Goal: Transaction & Acquisition: Book appointment/travel/reservation

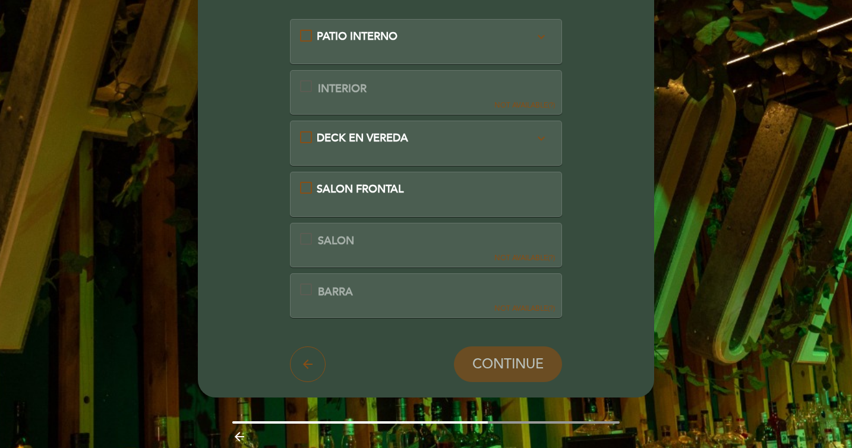
scroll to position [124, 0]
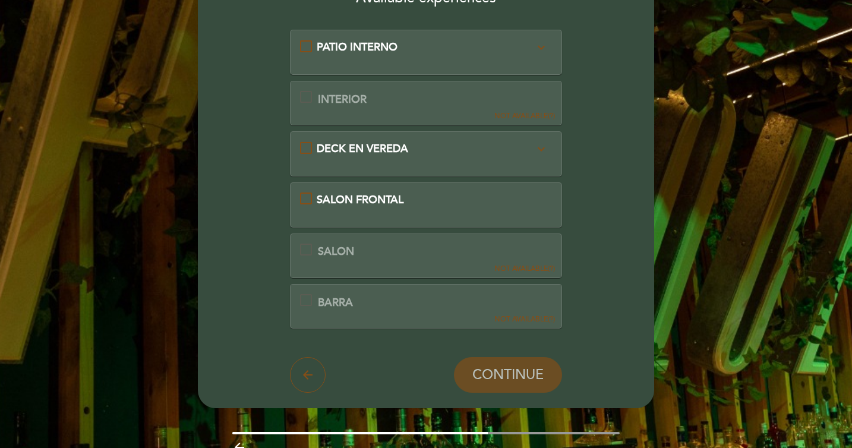
click at [307, 45] on div "PATIO INTERNO expand_more Con toldo corredizo y calefacción" at bounding box center [426, 47] width 253 height 15
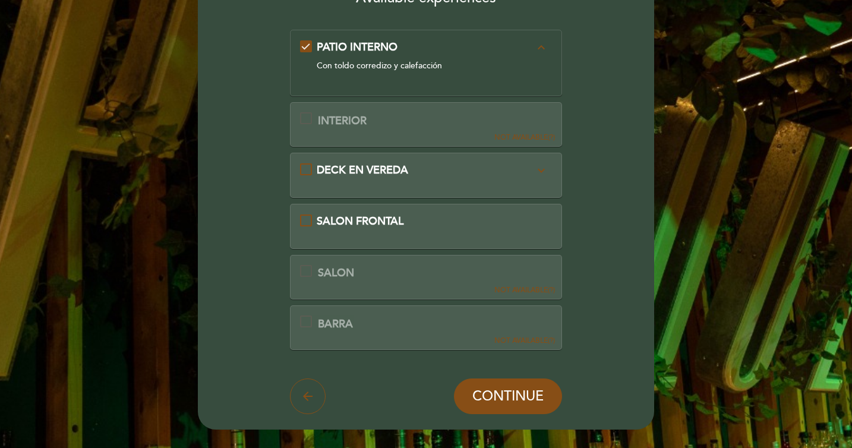
click at [308, 222] on div "SALON FRONTAL" at bounding box center [426, 221] width 253 height 15
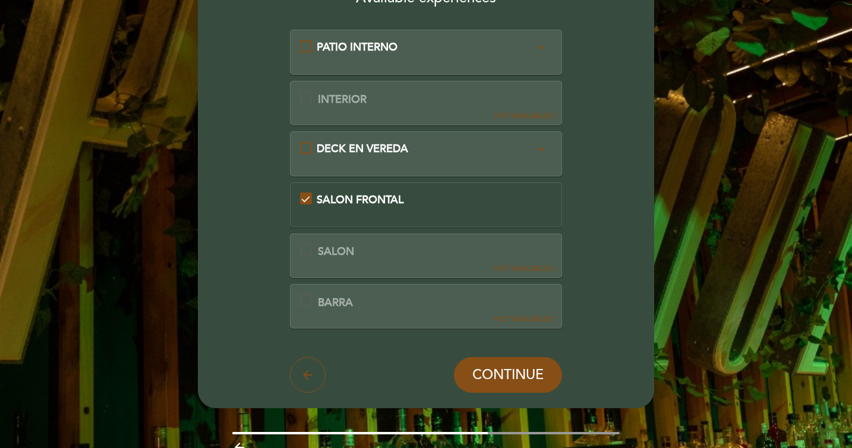
click at [306, 199] on div "SALON FRONTAL" at bounding box center [426, 200] width 253 height 15
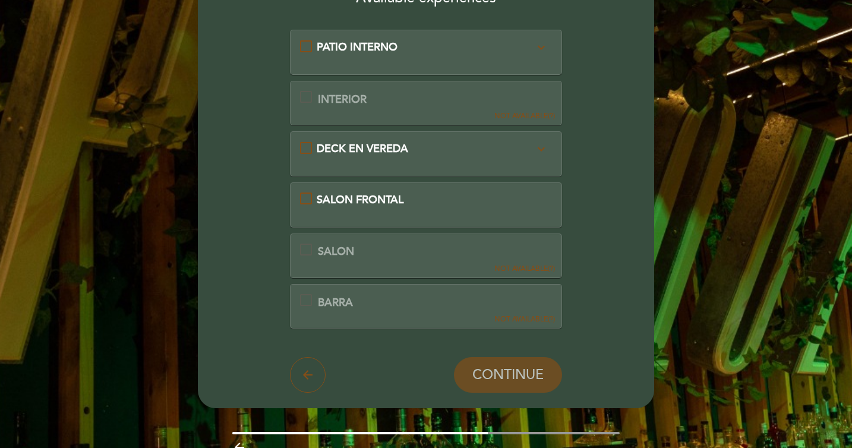
click at [310, 150] on div "DECK EN VEREDA expand_more Mesas en deck techado y calefaccionado" at bounding box center [426, 148] width 253 height 15
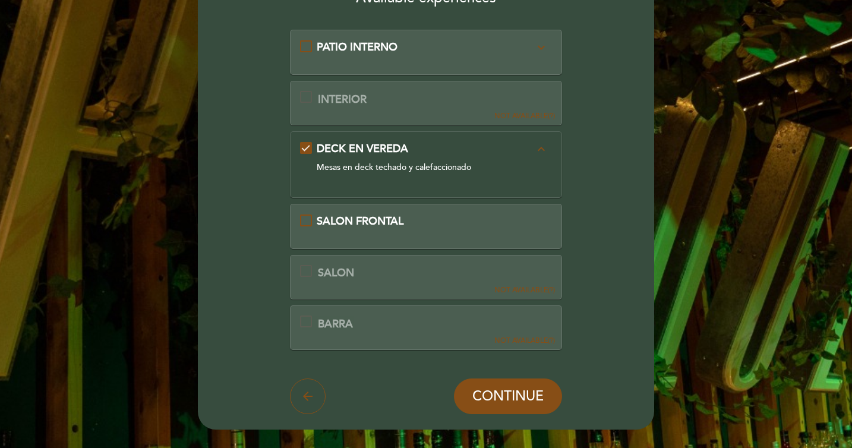
click at [310, 150] on div "DECK EN VEREDA expand_less Mesas en deck techado y calefaccionado" at bounding box center [426, 159] width 253 height 37
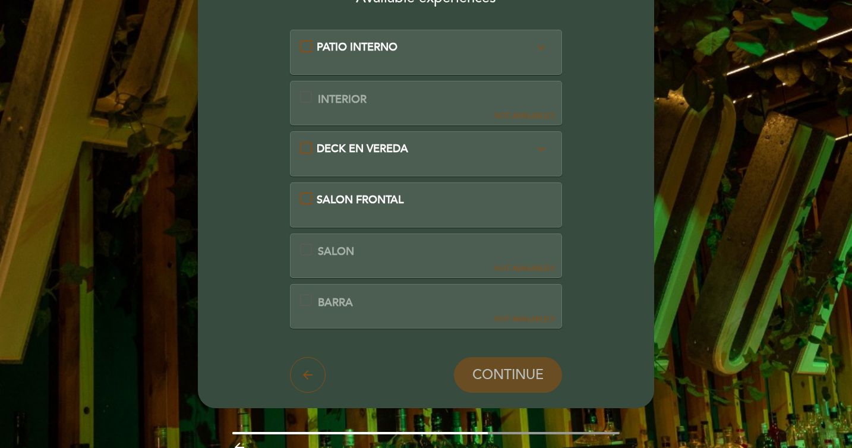
click at [301, 46] on div "PATIO INTERNO expand_more Con toldo corredizo y calefacción" at bounding box center [426, 47] width 253 height 15
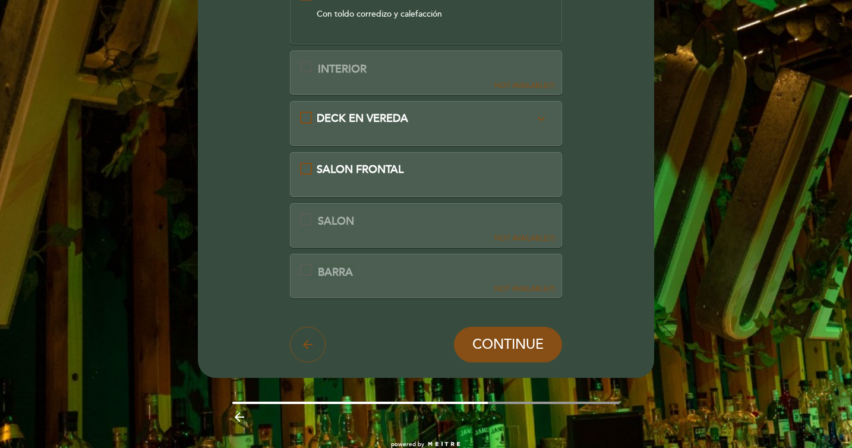
scroll to position [115, 0]
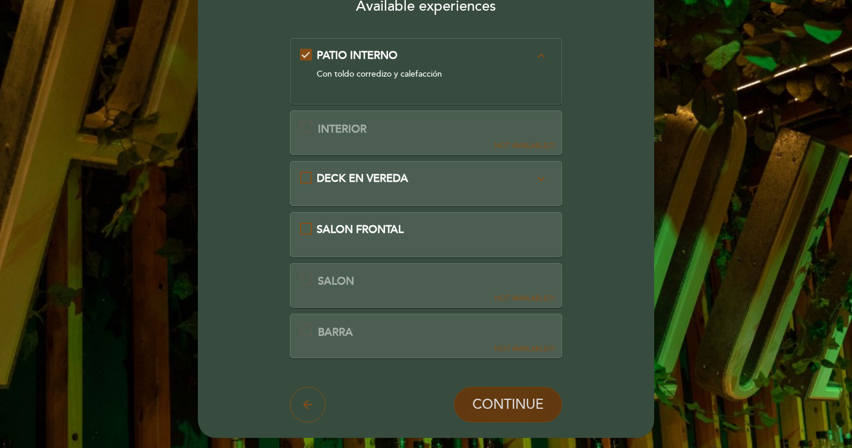
click at [524, 402] on span "CONTINUE" at bounding box center [508, 405] width 71 height 17
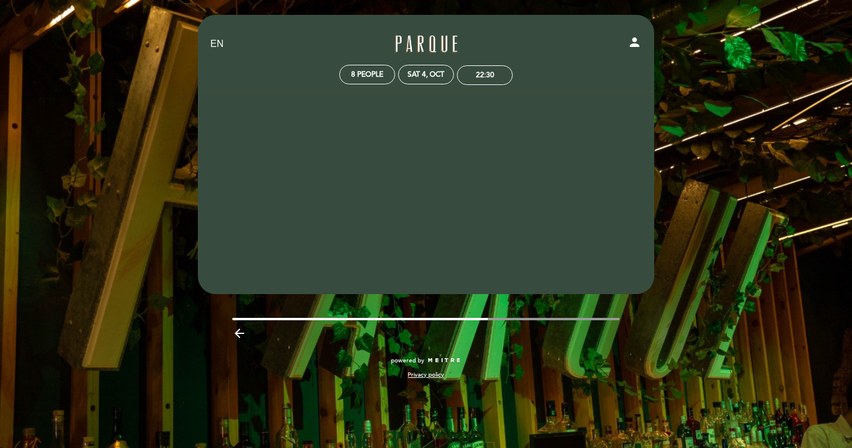
scroll to position [0, 0]
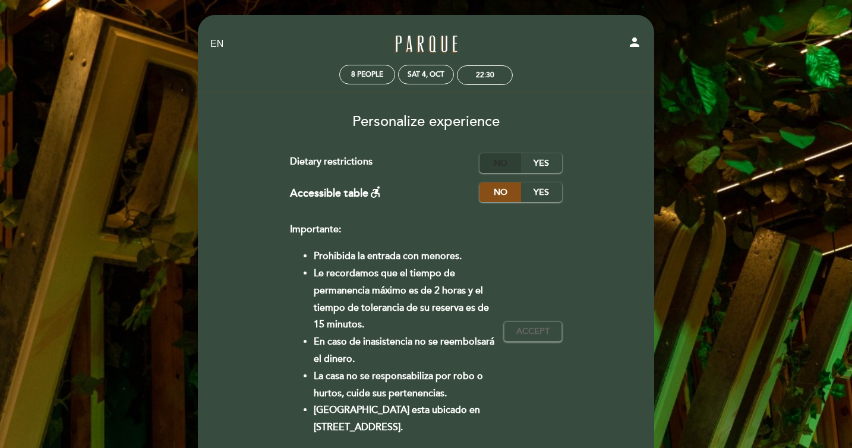
click at [511, 167] on label "No" at bounding box center [501, 163] width 42 height 20
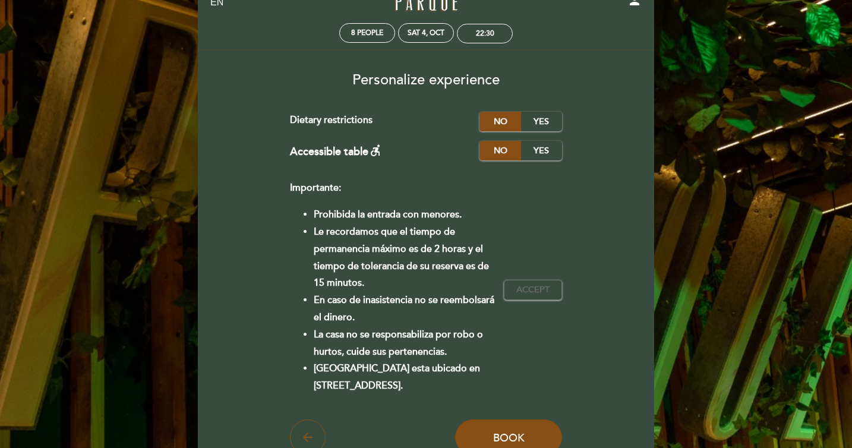
scroll to position [92, 0]
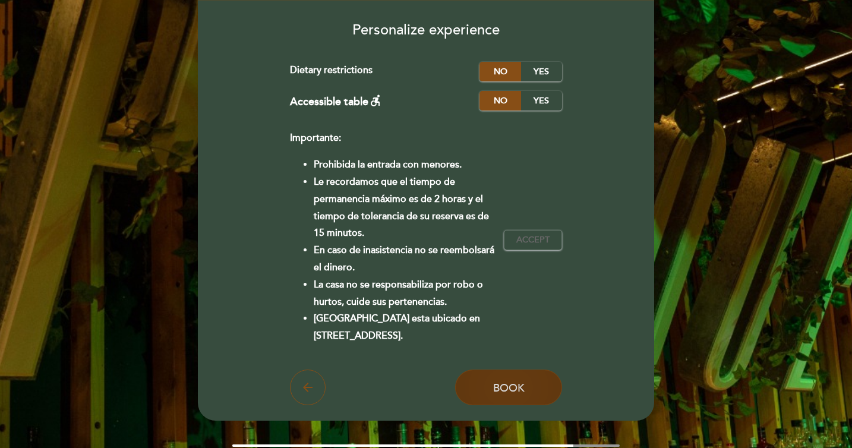
click at [524, 383] on span "Book" at bounding box center [509, 387] width 32 height 13
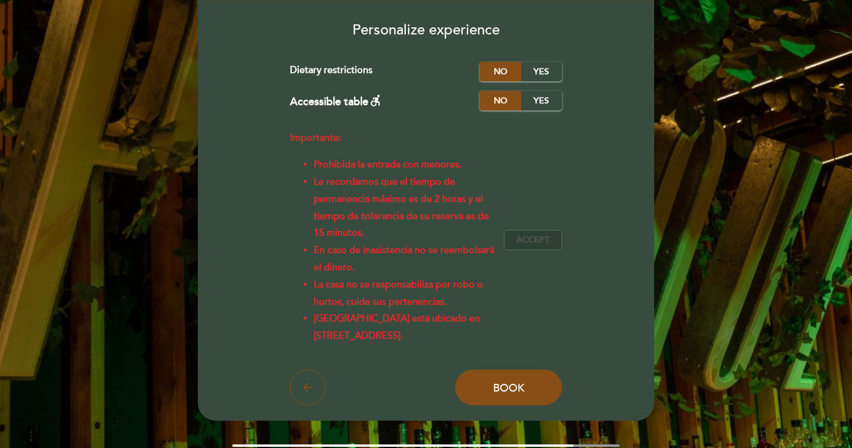
click at [538, 238] on span "Accept" at bounding box center [533, 240] width 33 height 12
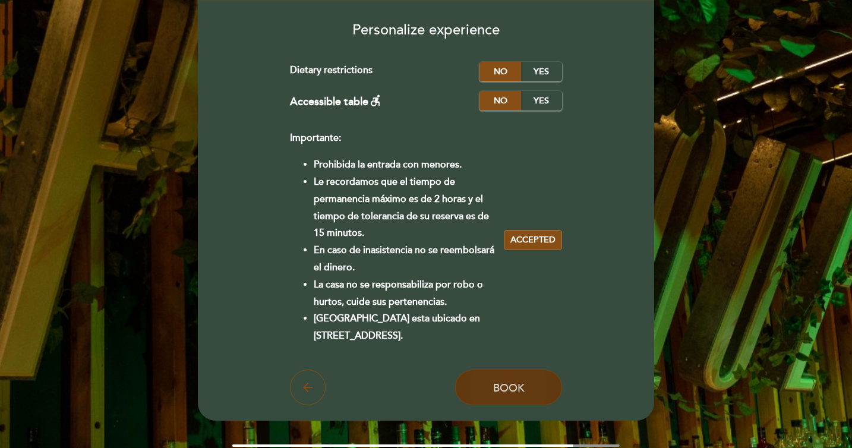
click at [521, 388] on span "Book" at bounding box center [509, 387] width 32 height 13
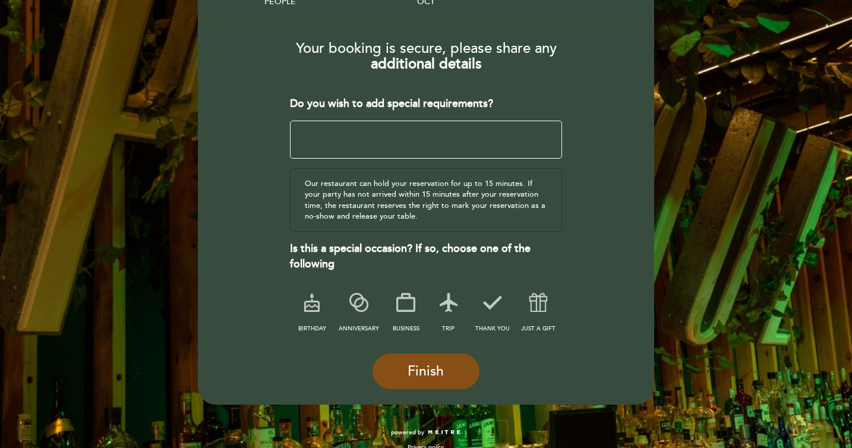
scroll to position [95, 0]
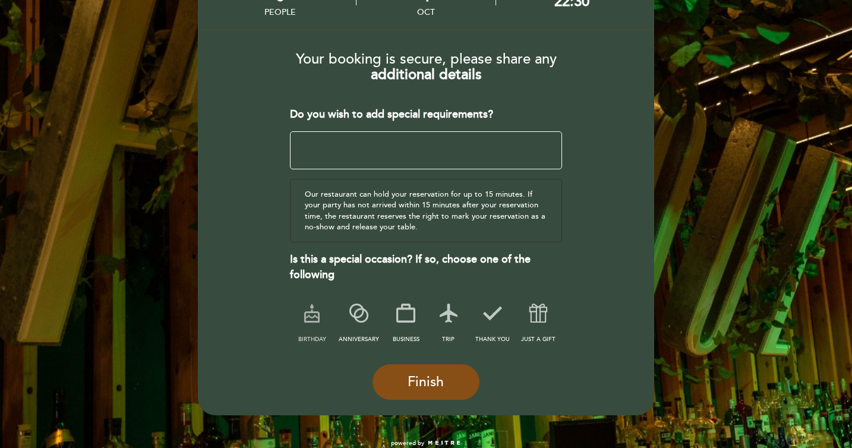
click at [316, 311] on icon at bounding box center [312, 313] width 31 height 31
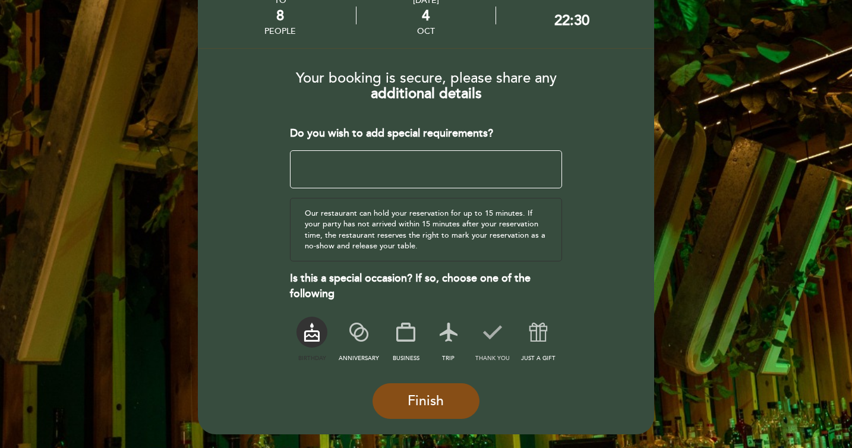
scroll to position [121, 0]
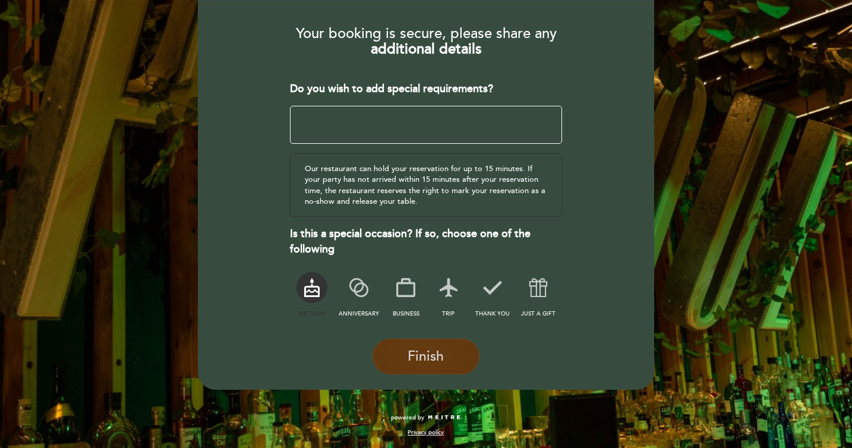
click at [424, 351] on span "Finish" at bounding box center [426, 356] width 36 height 17
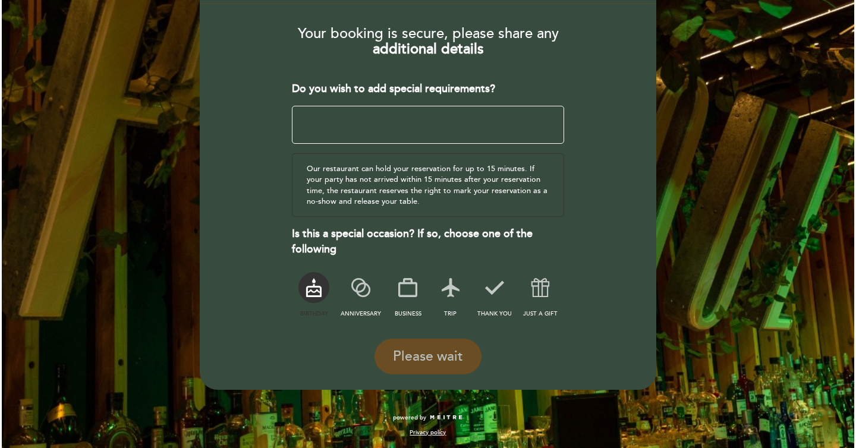
scroll to position [0, 0]
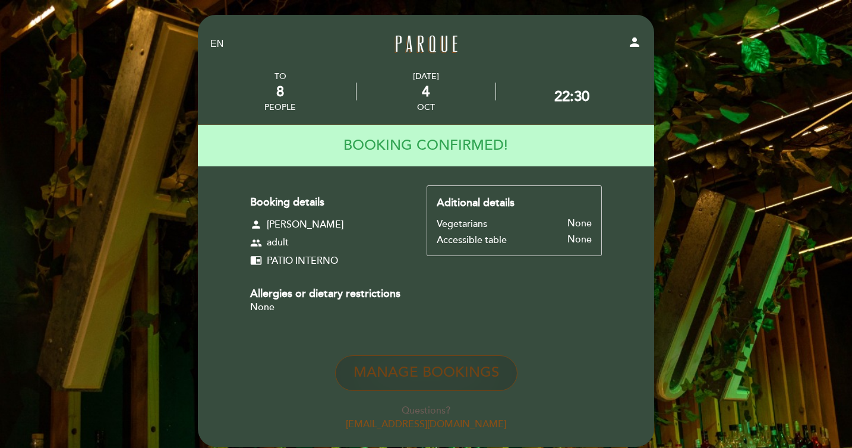
click at [482, 386] on button "Manage Bookings" at bounding box center [426, 373] width 182 height 36
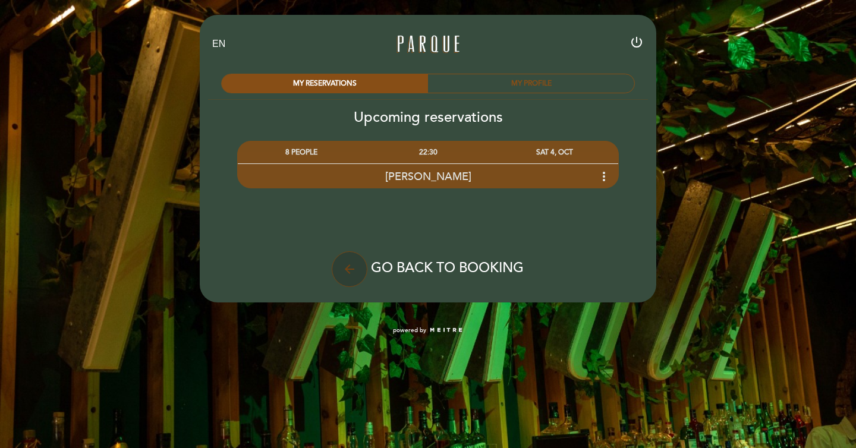
click at [352, 266] on icon "arrow_back" at bounding box center [349, 269] width 14 height 14
